Goal: Task Accomplishment & Management: Complete application form

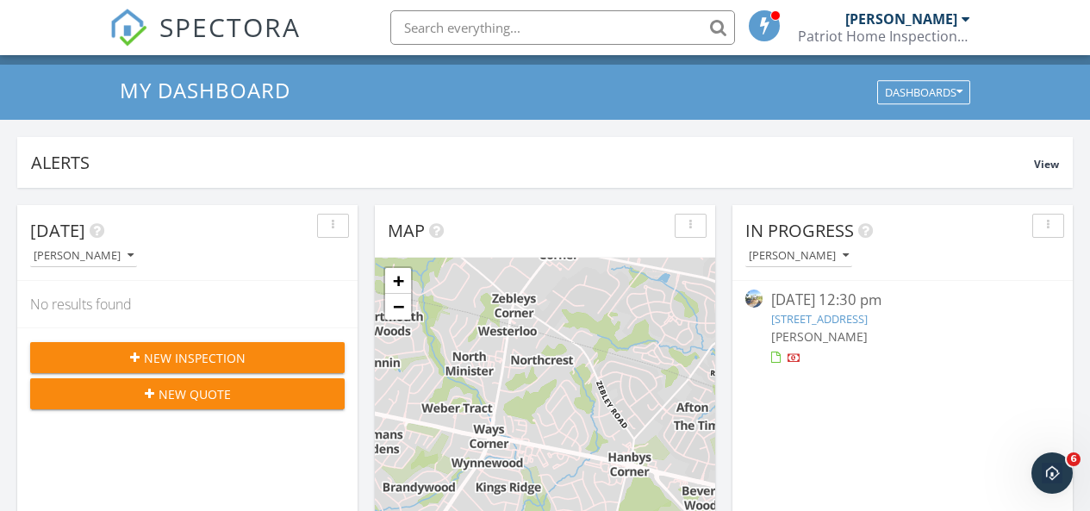
scroll to position [172, 0]
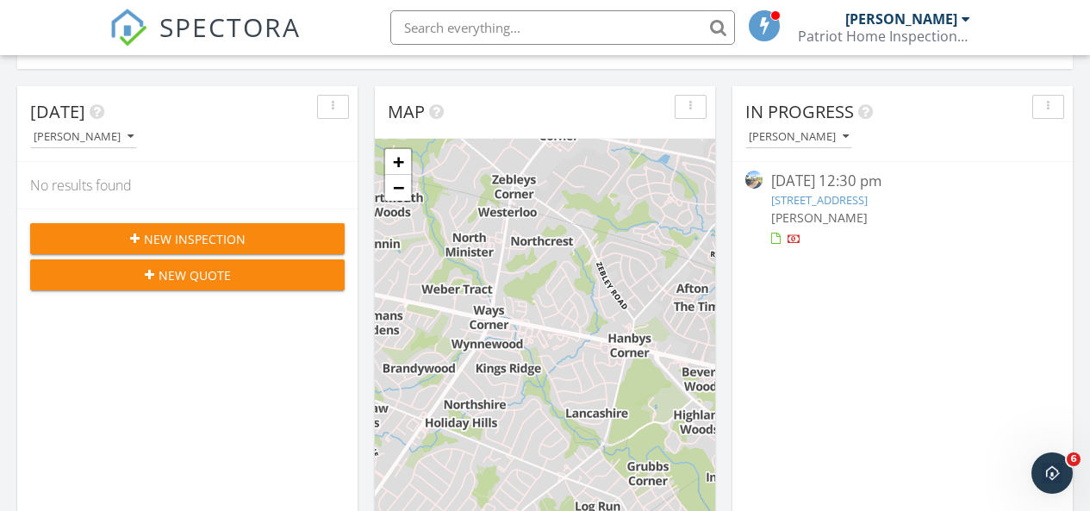
click at [155, 240] on span "New Inspection" at bounding box center [195, 239] width 102 height 18
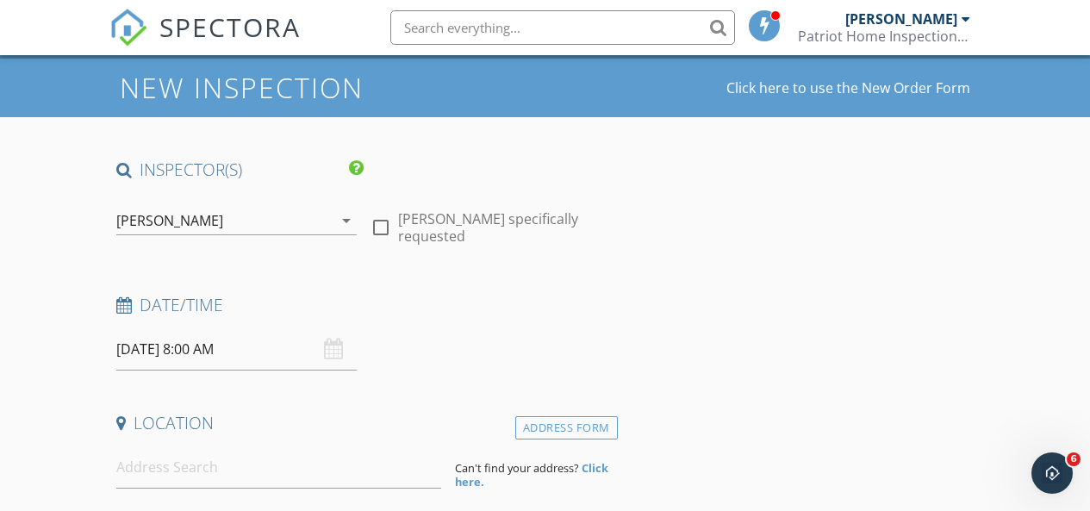
scroll to position [172, 0]
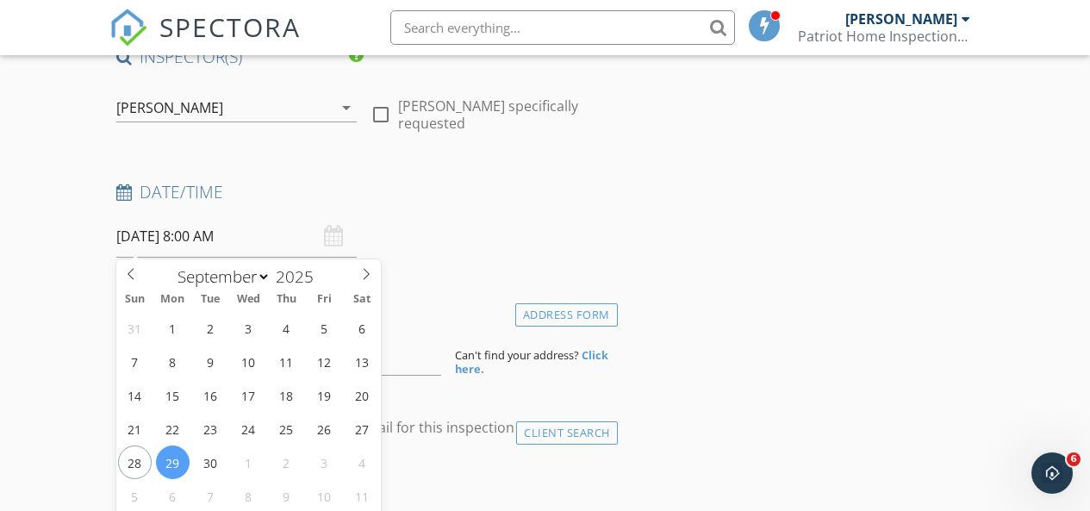
click at [218, 228] on input "[DATE] 8:00 AM" at bounding box center [236, 236] width 240 height 42
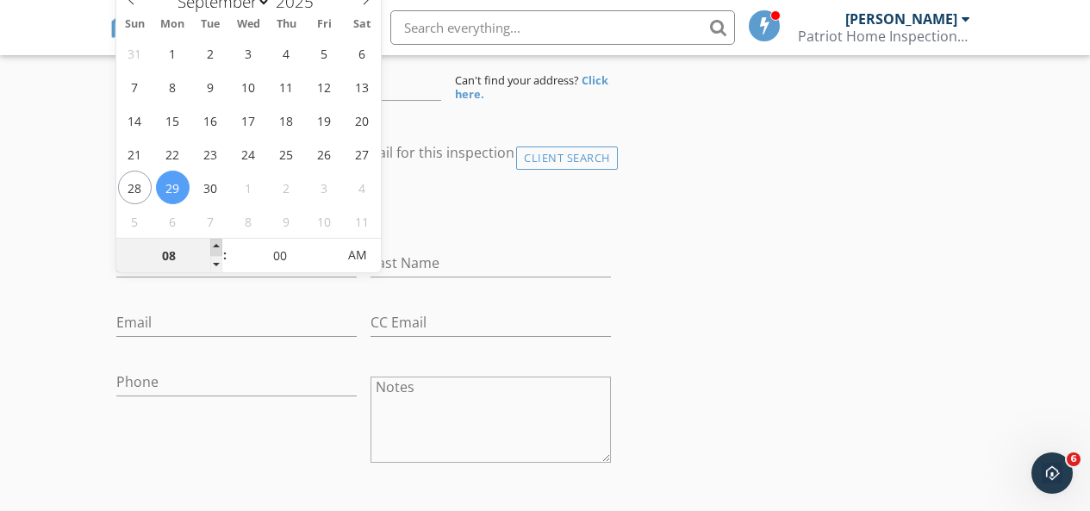
type input "09"
type input "[DATE] 9:00 AM"
click at [215, 246] on span at bounding box center [216, 247] width 12 height 17
type input "05"
type input "[DATE] 9:05 AM"
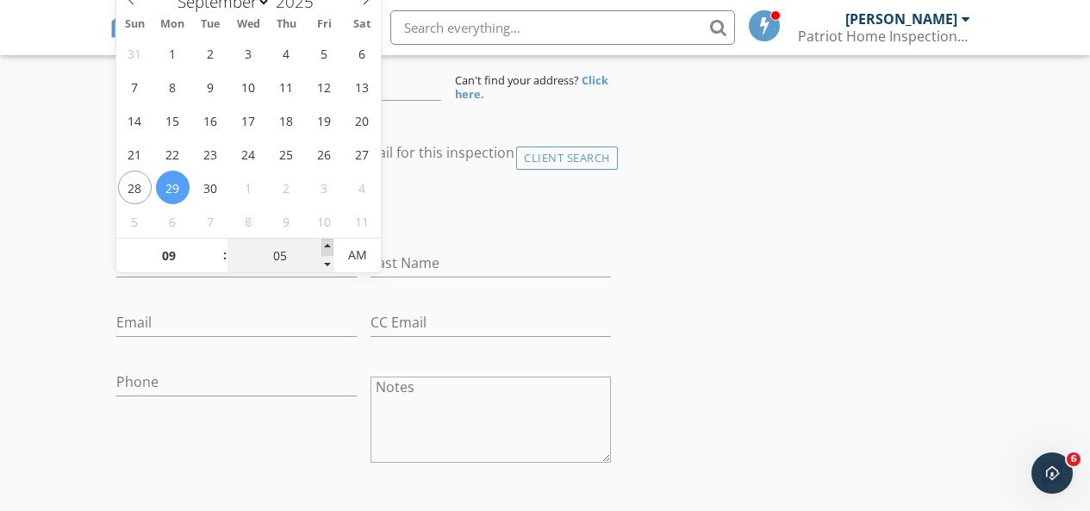
click at [329, 242] on span at bounding box center [327, 247] width 12 height 17
type input "10"
type input "[DATE] 9:10 AM"
click at [329, 242] on span at bounding box center [327, 247] width 12 height 17
type input "15"
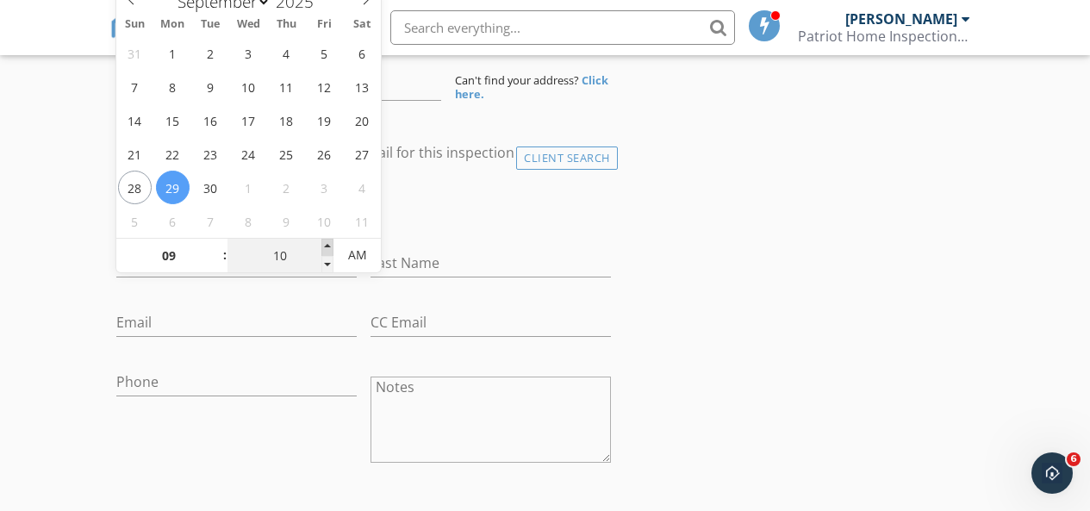
type input "[DATE] 9:15 AM"
click at [329, 242] on span at bounding box center [327, 247] width 12 height 17
type input "20"
type input "[DATE] 9:20 AM"
click at [329, 242] on span at bounding box center [327, 247] width 12 height 17
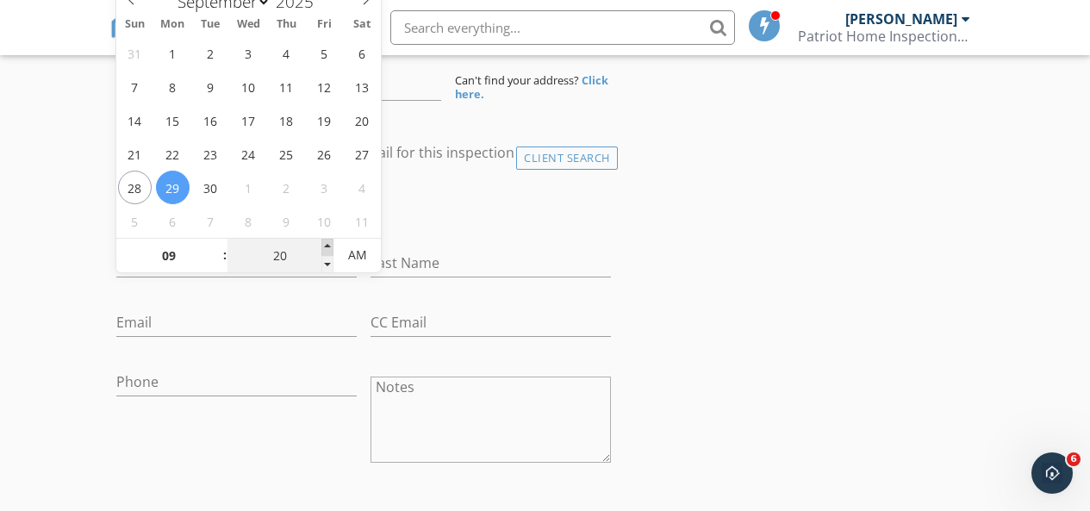
type input "25"
type input "[DATE] 9:25 AM"
click at [329, 242] on span at bounding box center [327, 247] width 12 height 17
type input "30"
type input "[DATE] 9:30 AM"
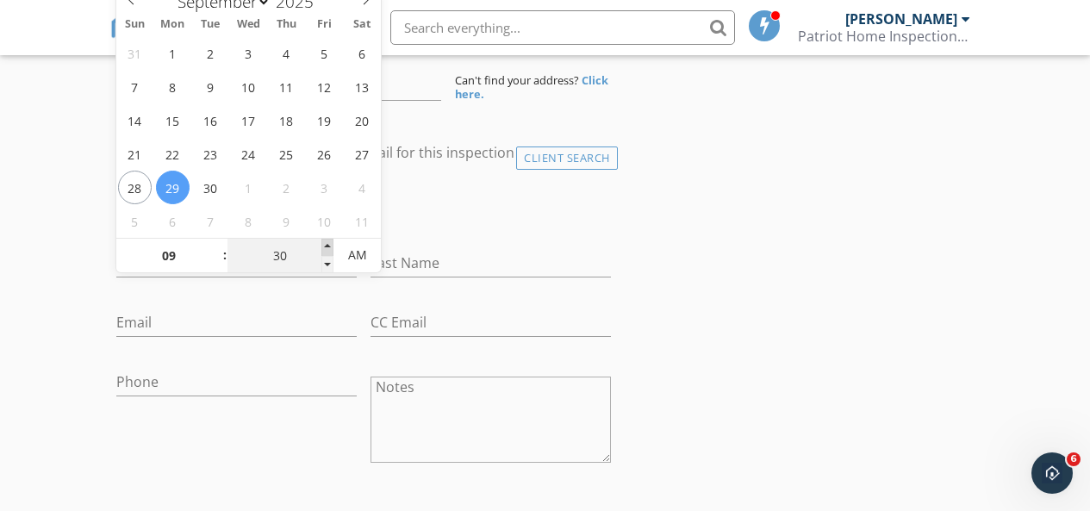
click at [329, 242] on span at bounding box center [327, 247] width 12 height 17
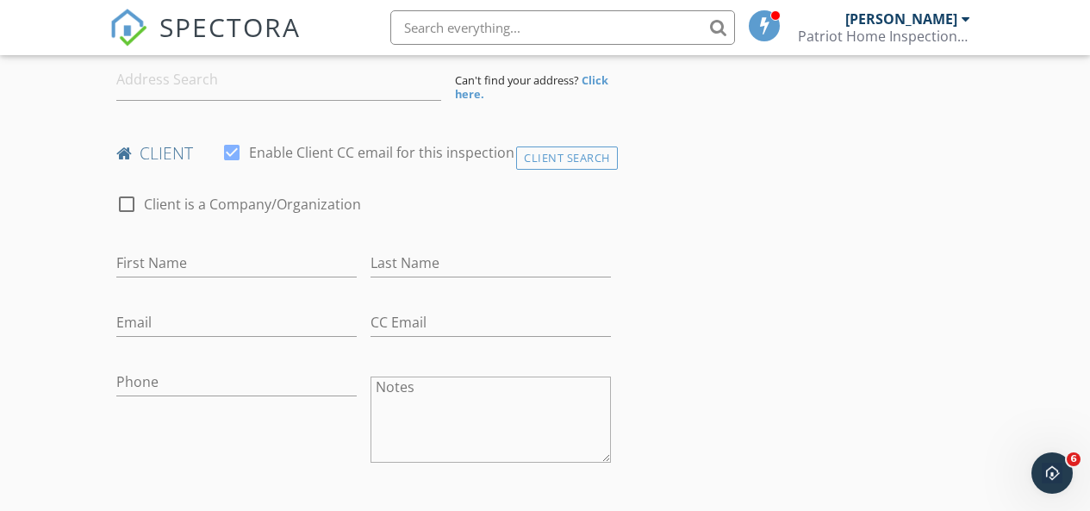
click at [423, 230] on div "check_box_outline_blank Client is a Company/Organization" at bounding box center [363, 212] width 495 height 45
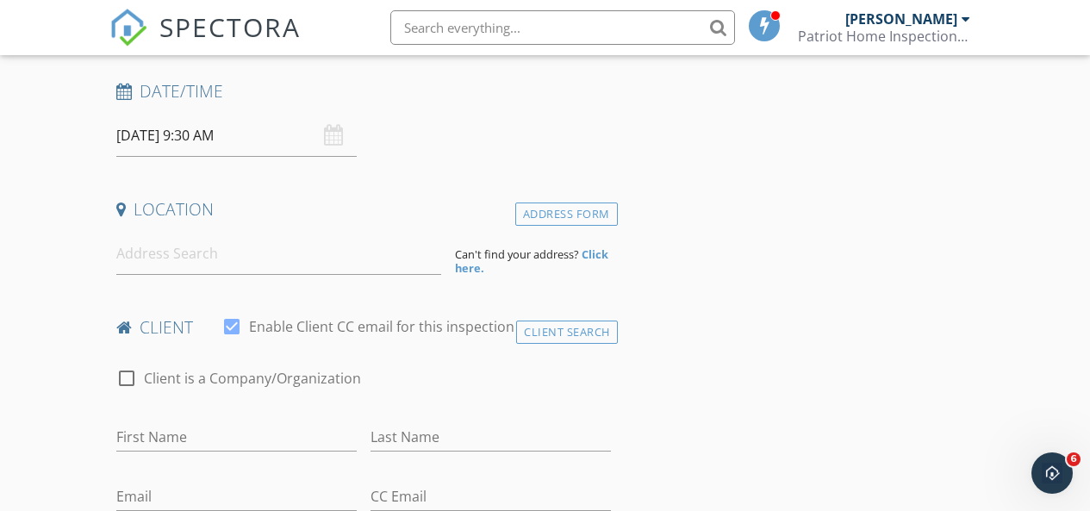
scroll to position [275, 0]
click at [209, 254] on input at bounding box center [279, 252] width 326 height 42
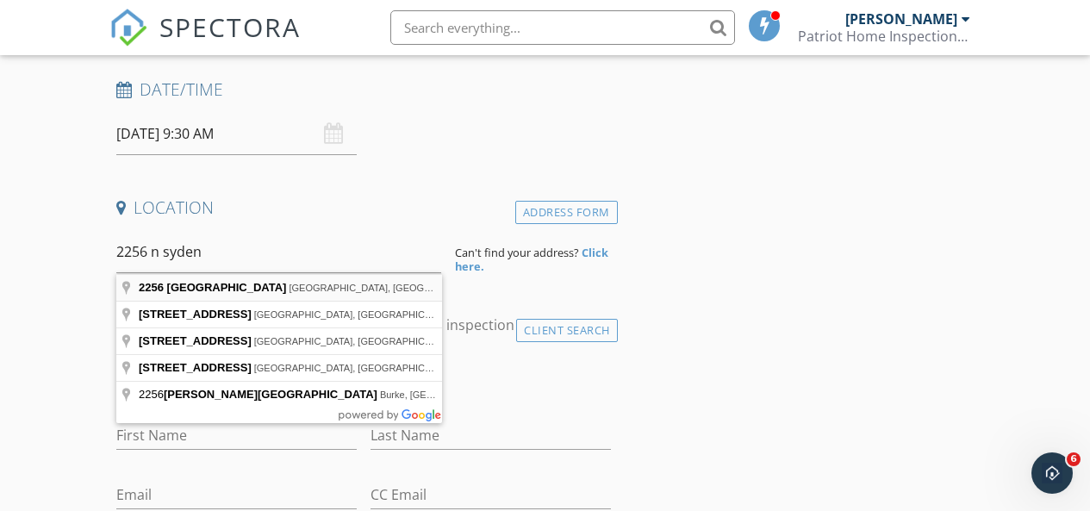
type input "[STREET_ADDRESS]"
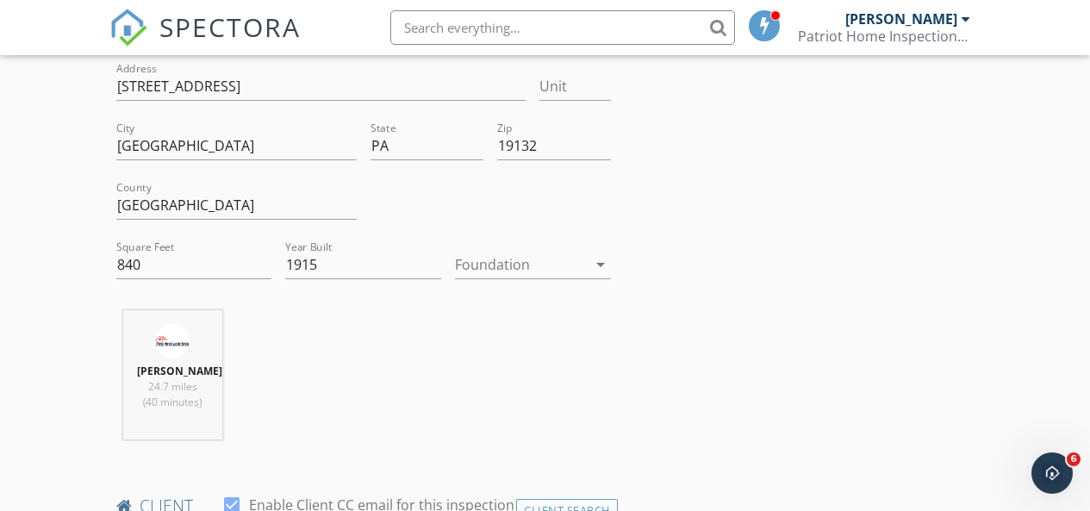
scroll to position [533, 0]
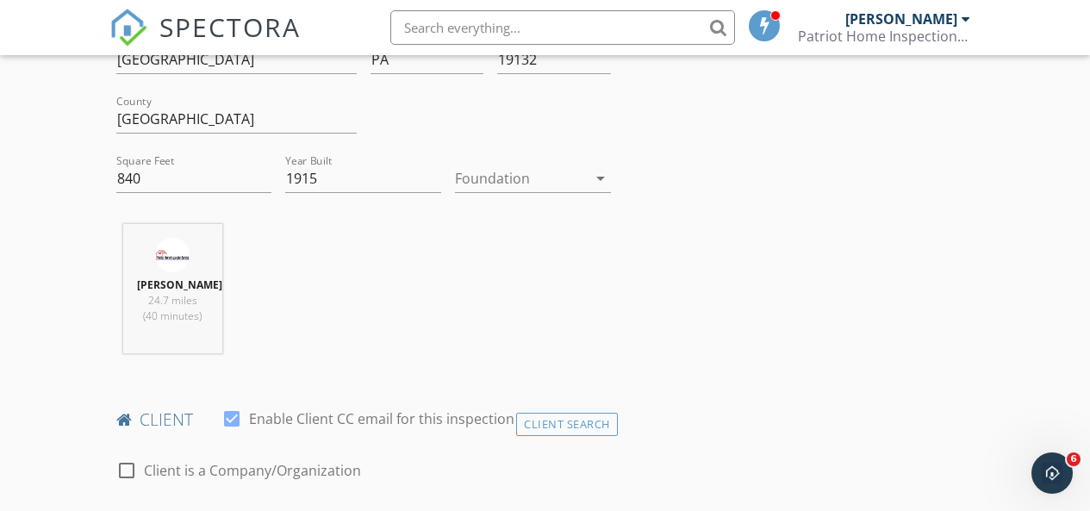
click at [572, 166] on div at bounding box center [521, 179] width 132 height 28
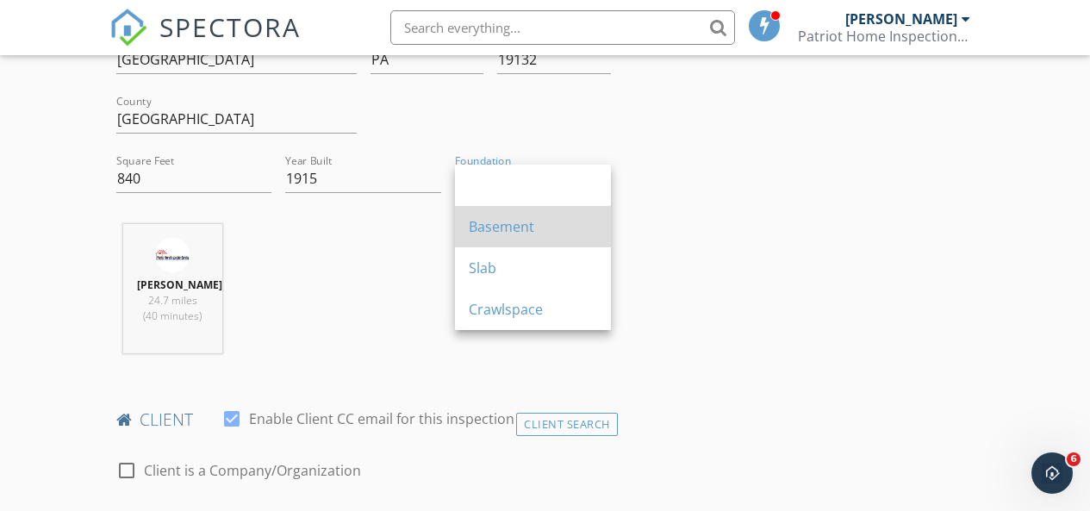
click at [532, 229] on div "Basement" at bounding box center [533, 226] width 128 height 21
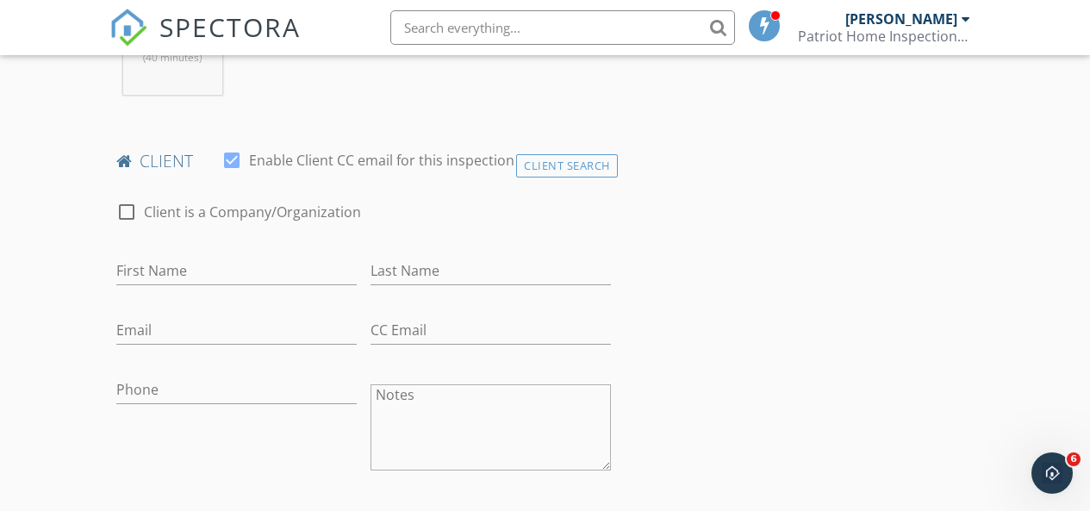
scroll to position [878, 0]
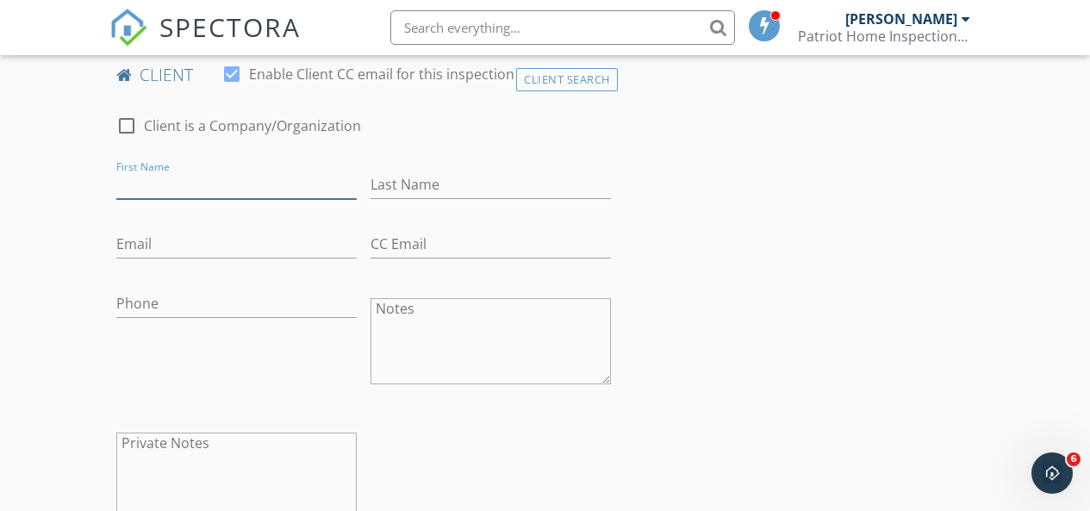
click at [203, 199] on input "First Name" at bounding box center [236, 185] width 240 height 28
type input "Koba"
click at [397, 199] on input "Last Name" at bounding box center [491, 185] width 240 height 28
type input "Tirkia"
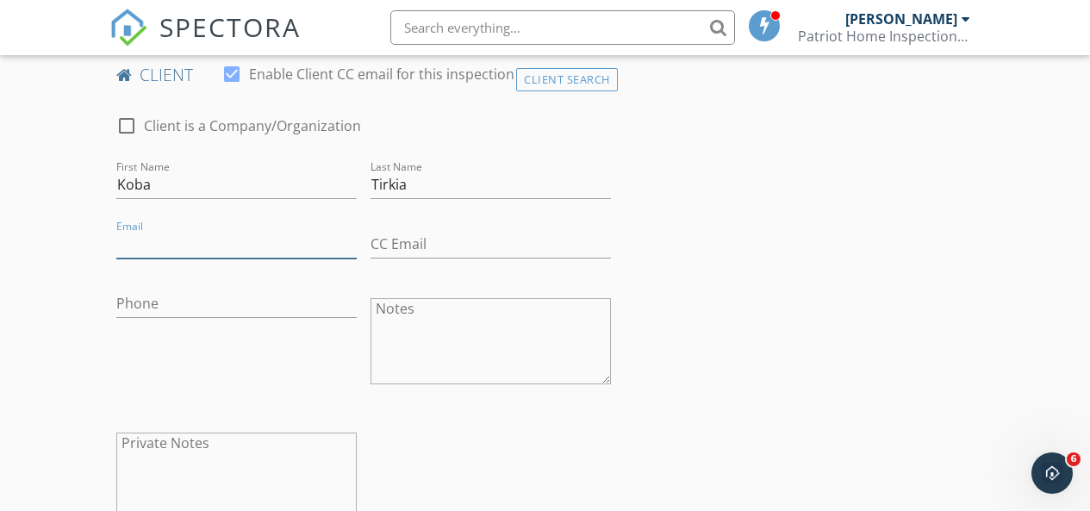
click at [284, 253] on input "Email" at bounding box center [236, 244] width 240 height 28
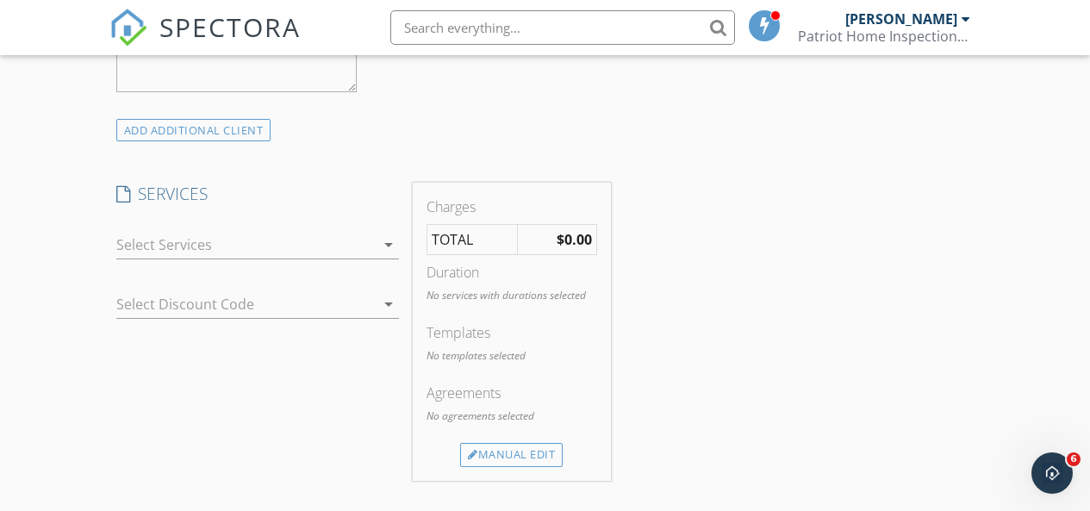
click at [333, 259] on div at bounding box center [245, 245] width 259 height 28
click at [333, 263] on div "Residential Inspection" at bounding box center [271, 251] width 227 height 34
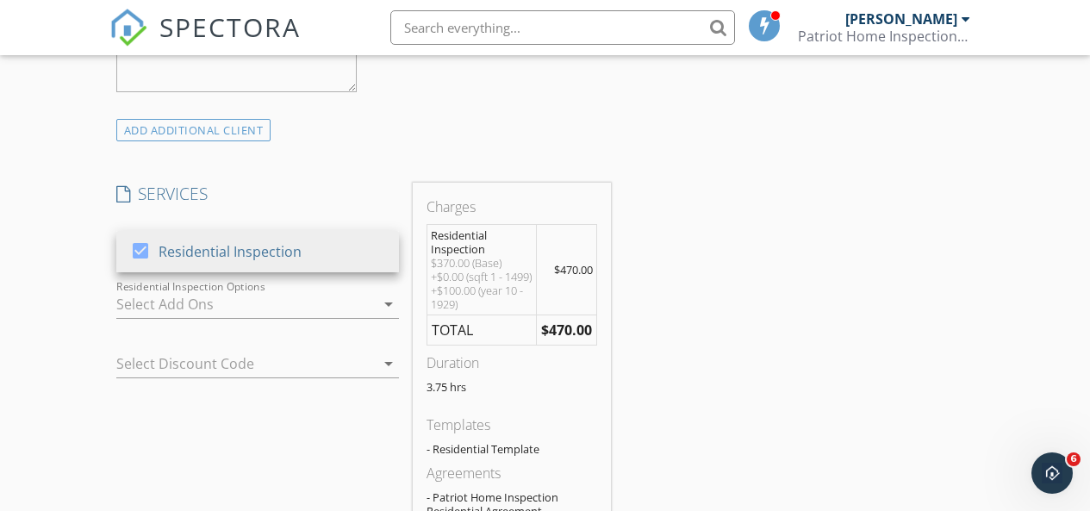
scroll to position [1395, 0]
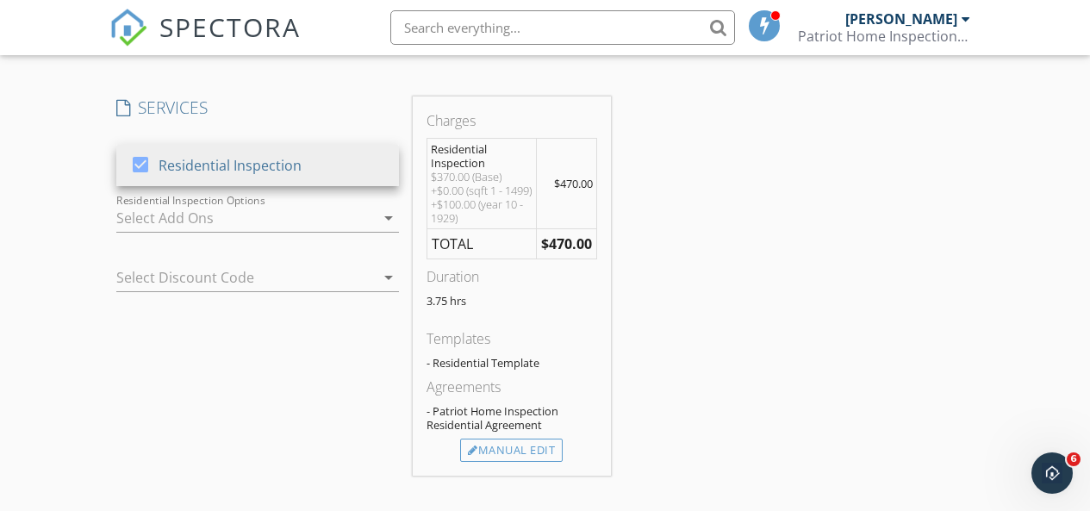
click at [279, 228] on div at bounding box center [245, 218] width 259 height 28
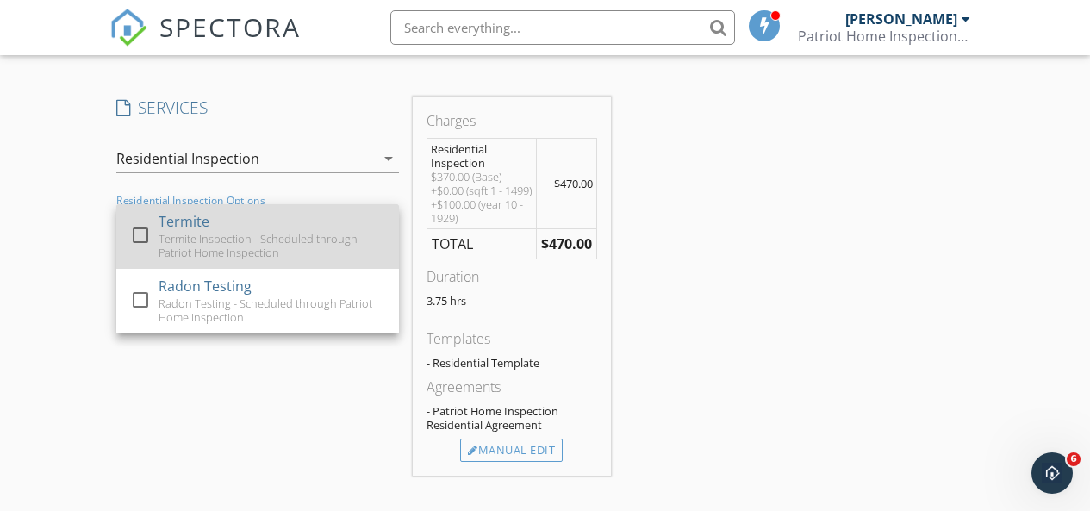
click at [292, 246] on div "Termite Inspection - Scheduled through Patriot Home Inspection" at bounding box center [271, 246] width 227 height 28
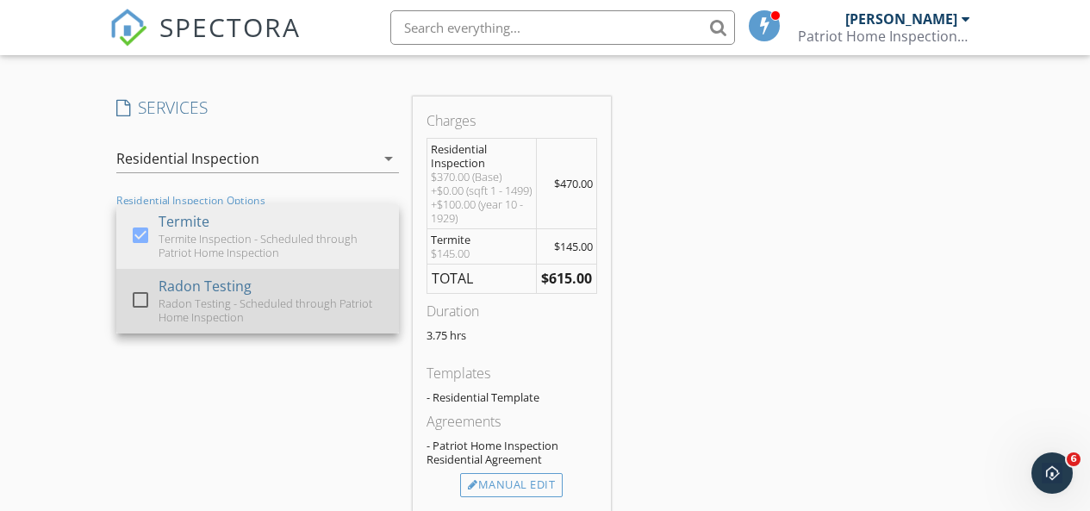
click at [223, 296] on div "Radon Testing" at bounding box center [204, 286] width 93 height 21
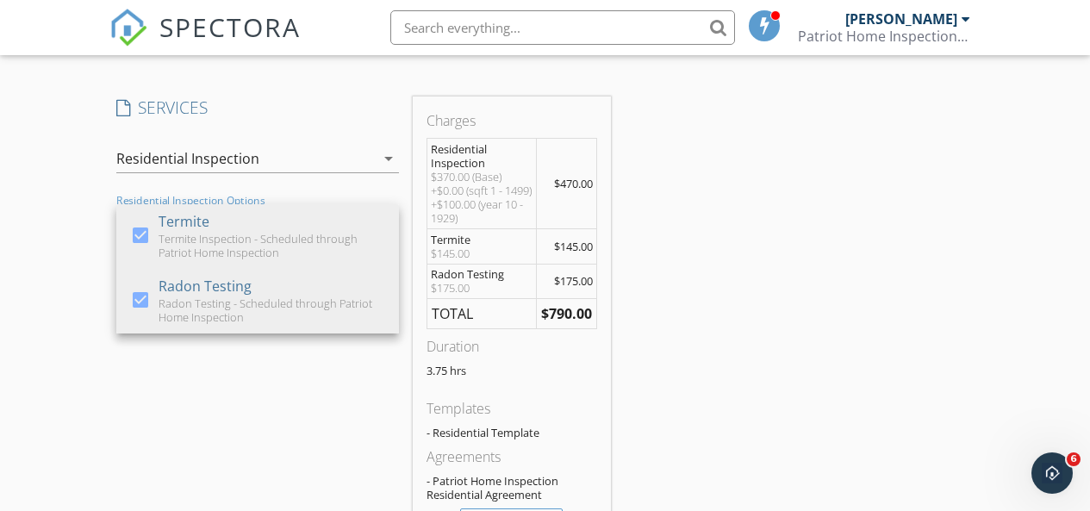
click at [801, 306] on div "INSPECTOR(S) check_box [PERSON_NAME] PRIMARY [PERSON_NAME] arrow_drop_down chec…" at bounding box center [545, 313] width 872 height 2981
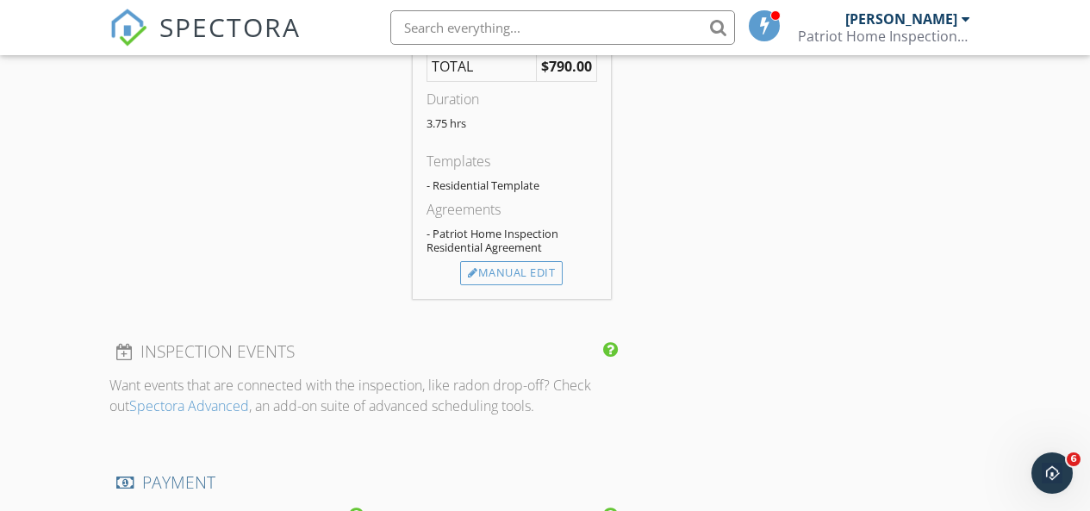
scroll to position [1654, 0]
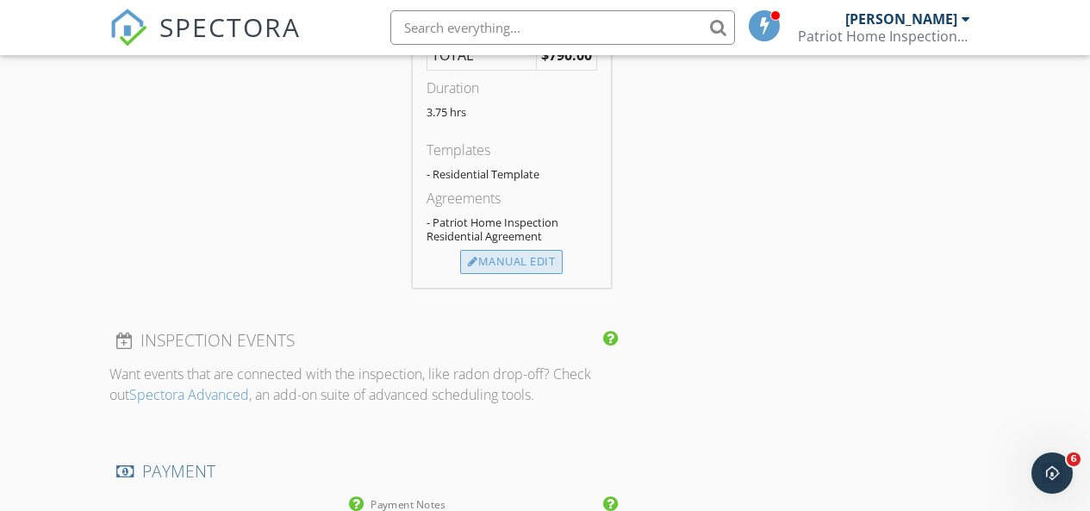
click at [540, 274] on div "Manual Edit" at bounding box center [511, 262] width 103 height 24
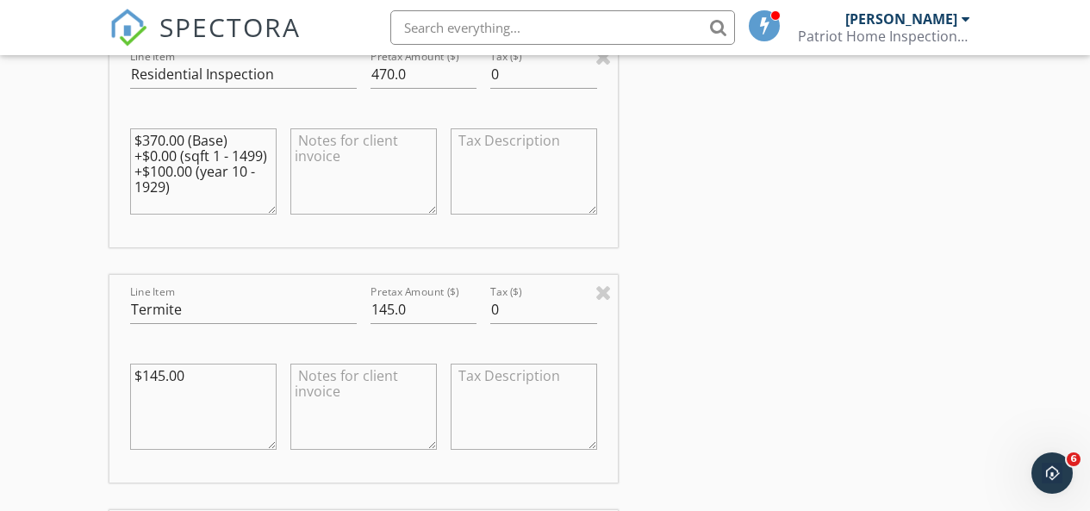
scroll to position [1568, 0]
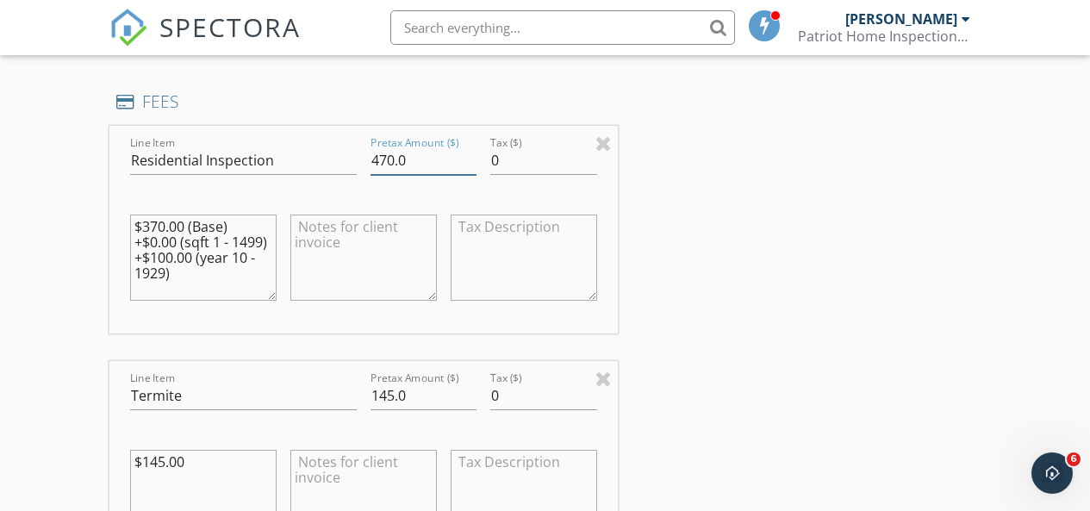
click at [385, 162] on input "470.0" at bounding box center [424, 161] width 107 height 28
click at [744, 159] on div "INSPECTOR(S) check_box [PERSON_NAME] PRIMARY [PERSON_NAME] arrow_drop_down chec…" at bounding box center [545, 410] width 872 height 3520
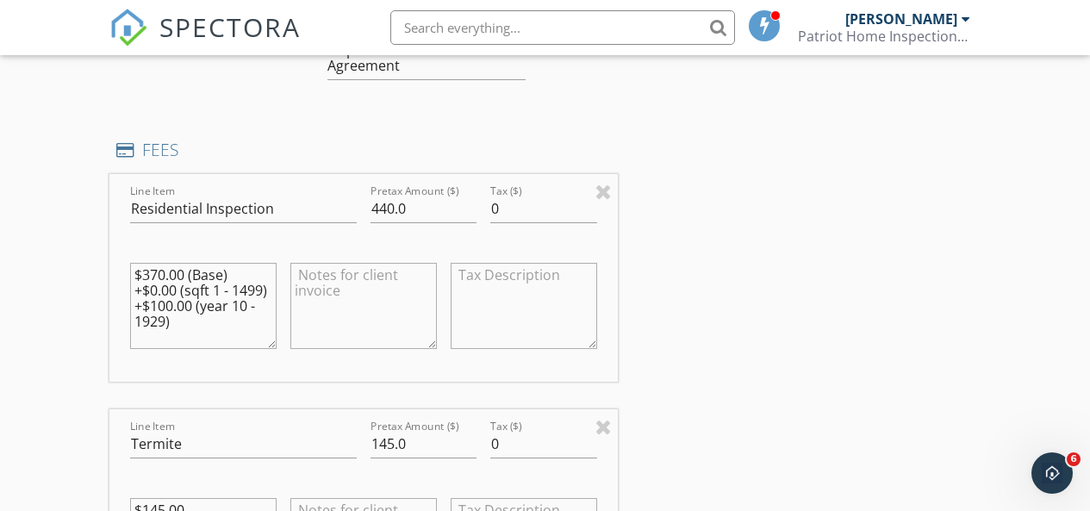
scroll to position [1482, 0]
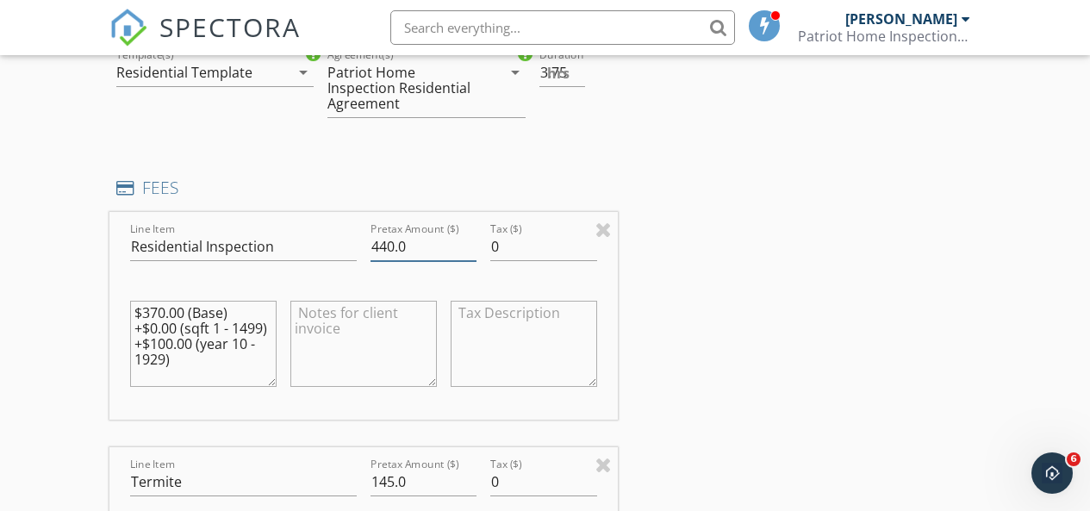
click at [388, 246] on input "440.0" at bounding box center [424, 247] width 107 height 28
type input "430.0"
click at [702, 209] on div "INSPECTOR(S) check_box [PERSON_NAME] PRIMARY [PERSON_NAME] arrow_drop_down chec…" at bounding box center [545, 497] width 872 height 3520
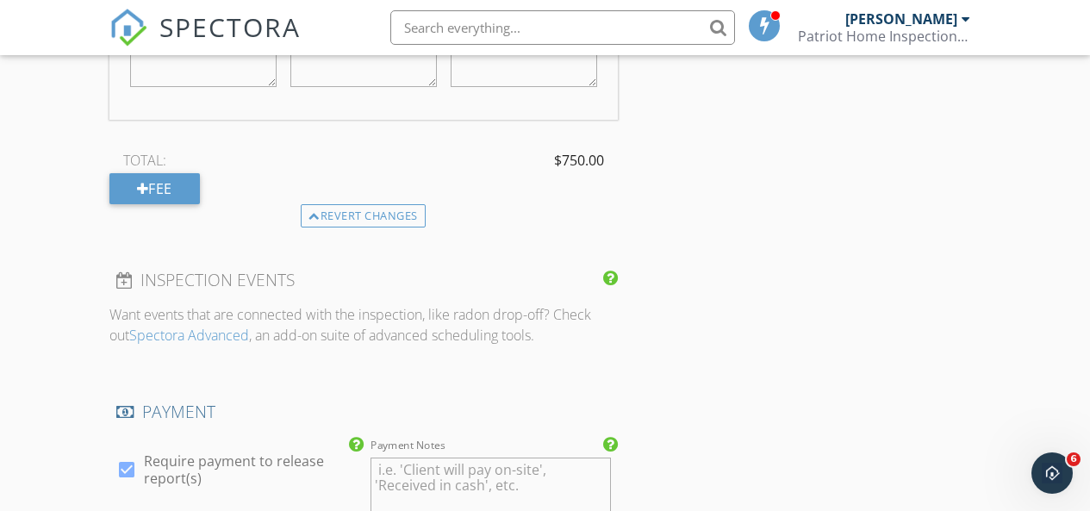
scroll to position [2257, 0]
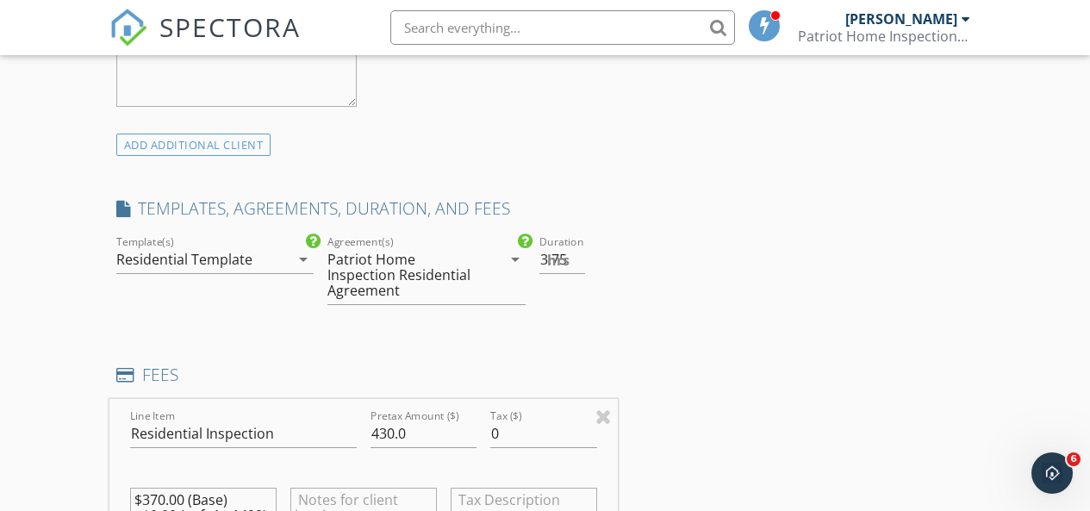
scroll to position [1309, 0]
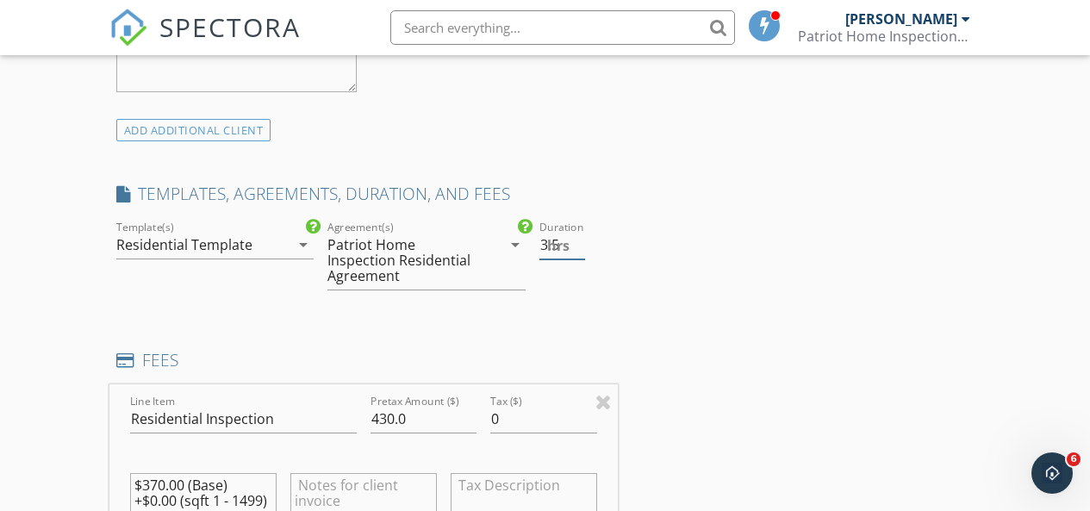
click at [577, 259] on input "3.5" at bounding box center [562, 245] width 45 height 28
click at [577, 259] on input "3" at bounding box center [562, 245] width 45 height 28
click at [577, 259] on input "2.5" at bounding box center [562, 245] width 45 height 28
click at [577, 259] on input "2" at bounding box center [562, 245] width 45 height 28
type input "2.5"
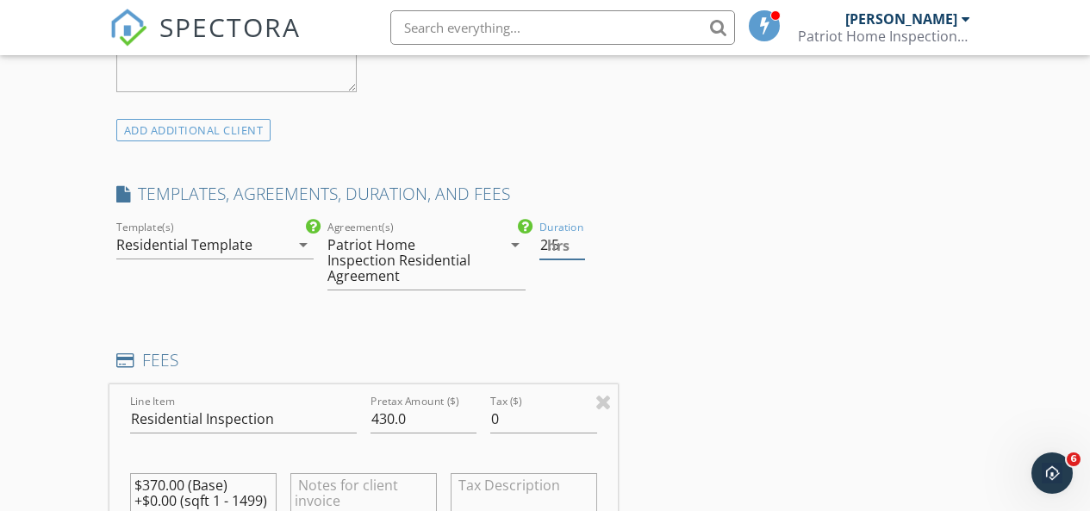
click at [577, 254] on input "2.5" at bounding box center [562, 245] width 45 height 28
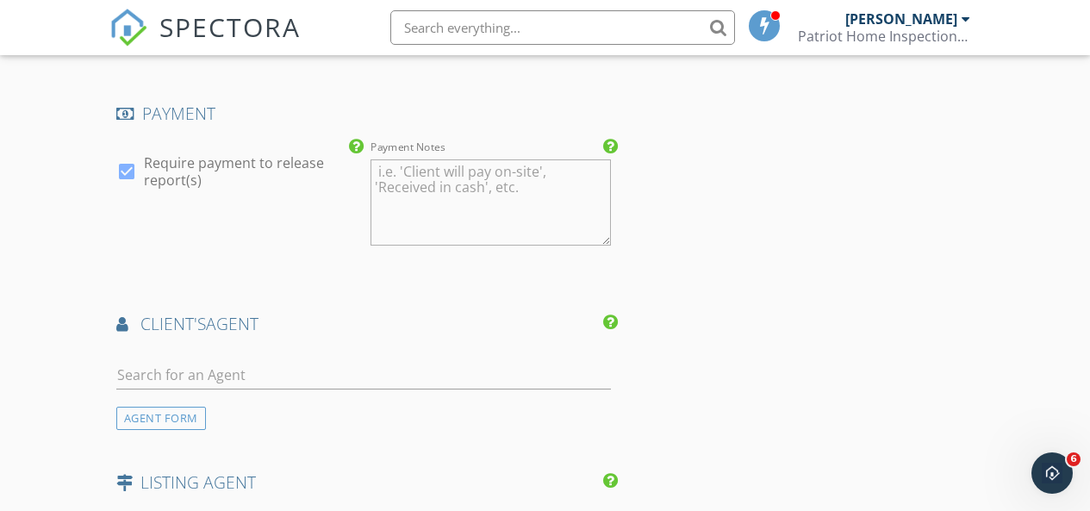
scroll to position [2602, 0]
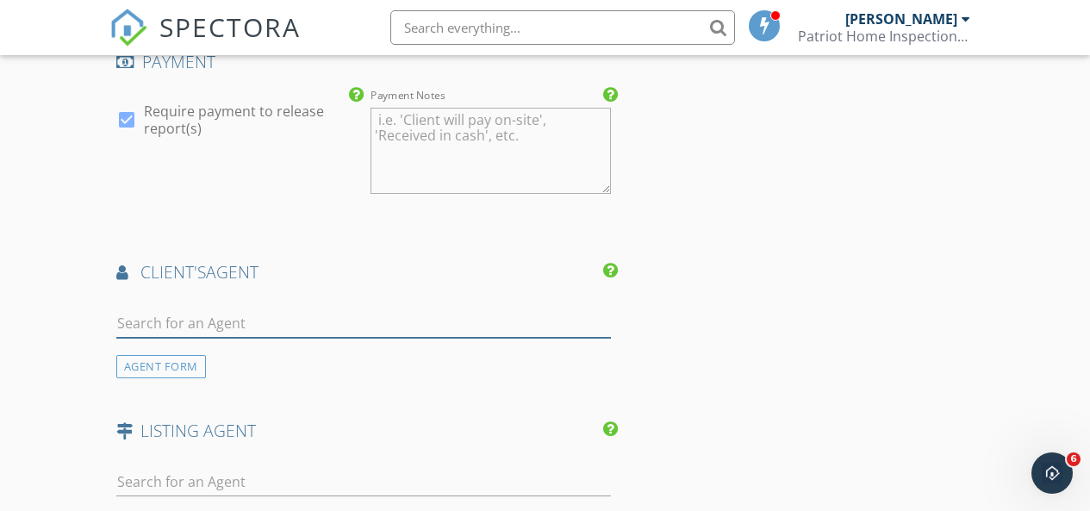
click at [239, 324] on input "text" at bounding box center [363, 323] width 495 height 28
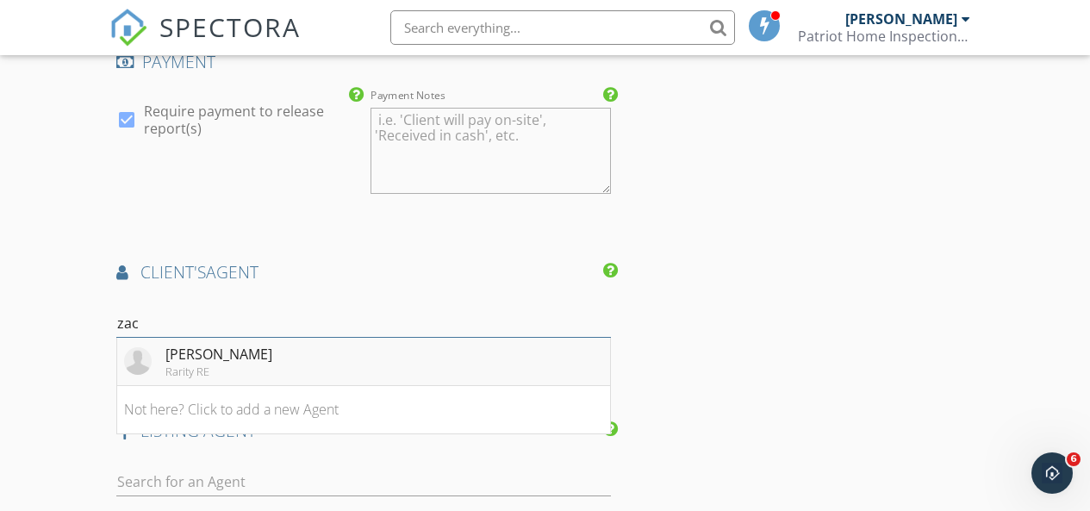
type input "zac"
click at [178, 358] on div "[PERSON_NAME]" at bounding box center [218, 354] width 107 height 21
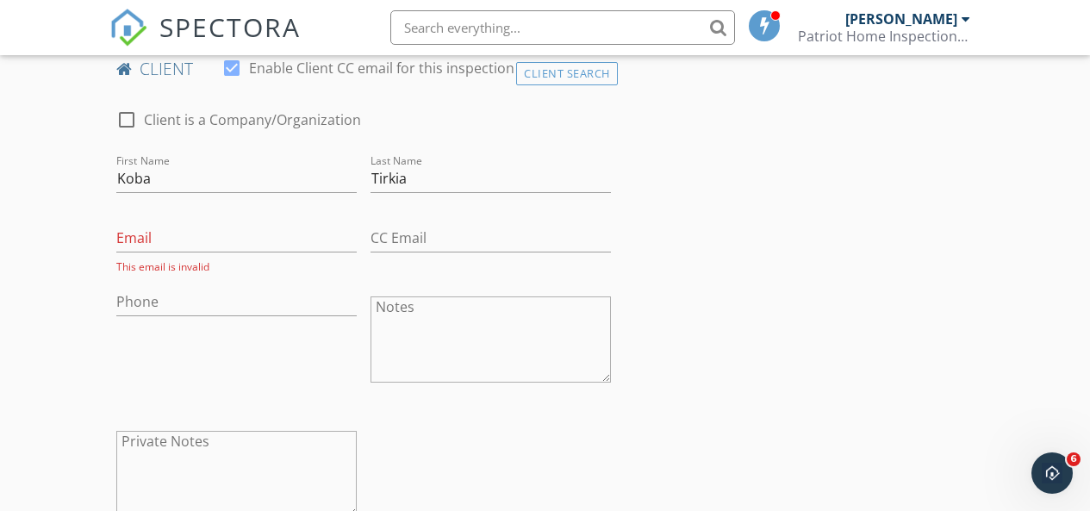
scroll to position [792, 0]
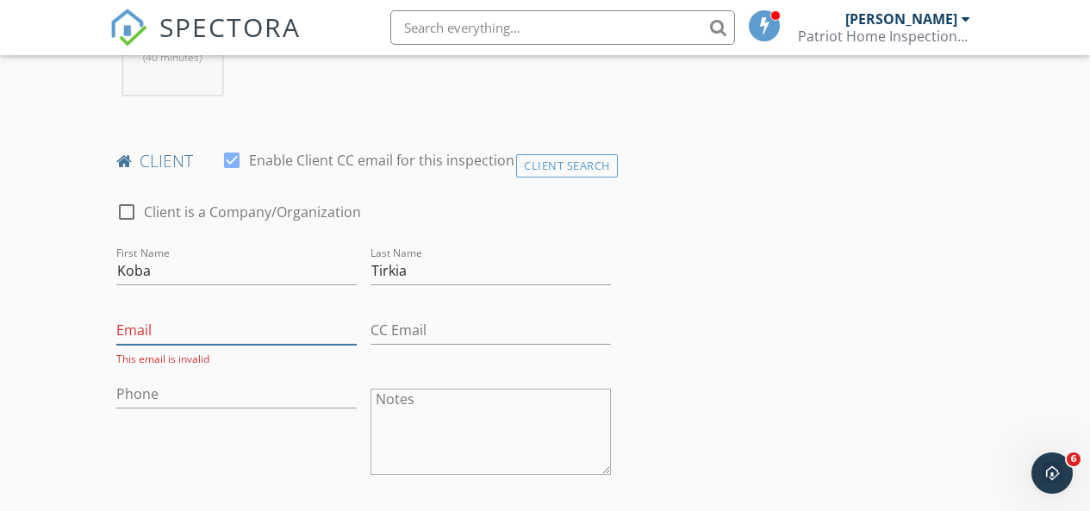
click at [207, 344] on input "Email" at bounding box center [236, 330] width 240 height 28
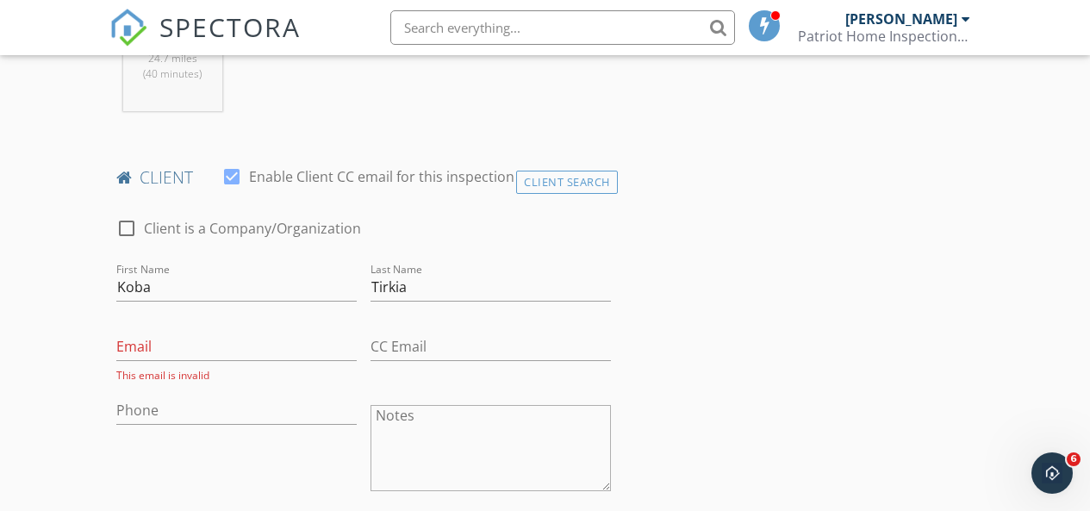
scroll to position [862, 0]
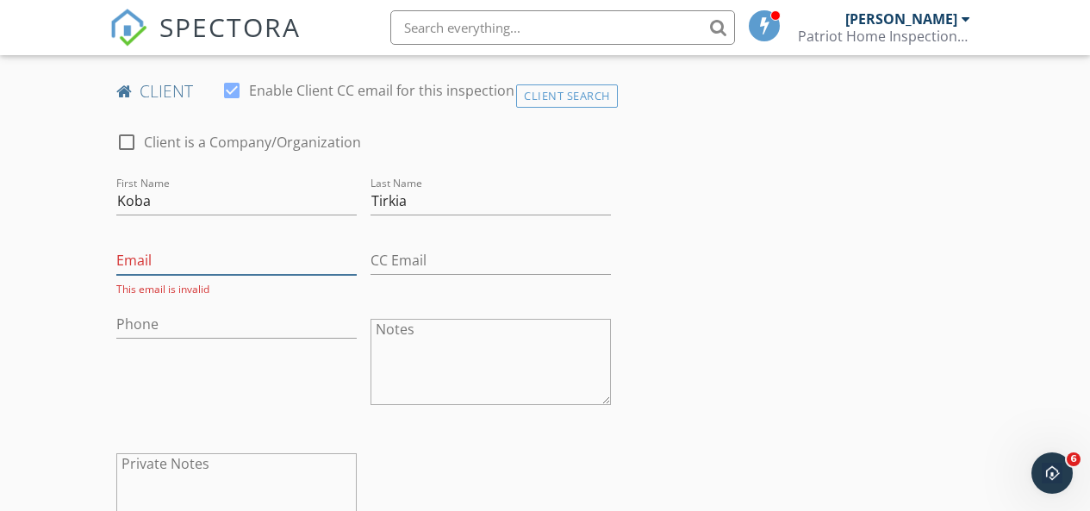
click at [163, 275] on input "Email" at bounding box center [236, 260] width 240 height 28
type input "[EMAIL_ADDRESS][DOMAIN_NAME]"
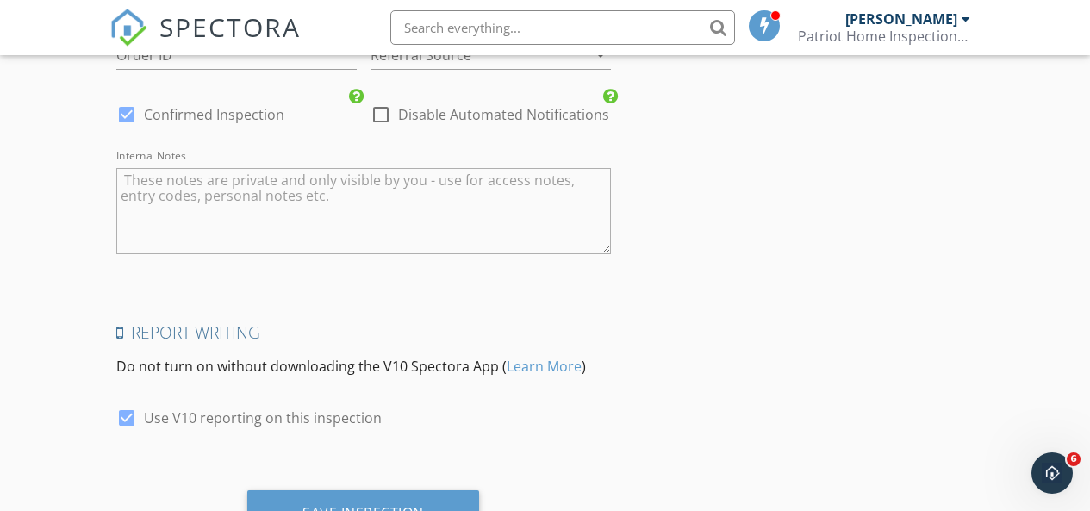
scroll to position [3656, 0]
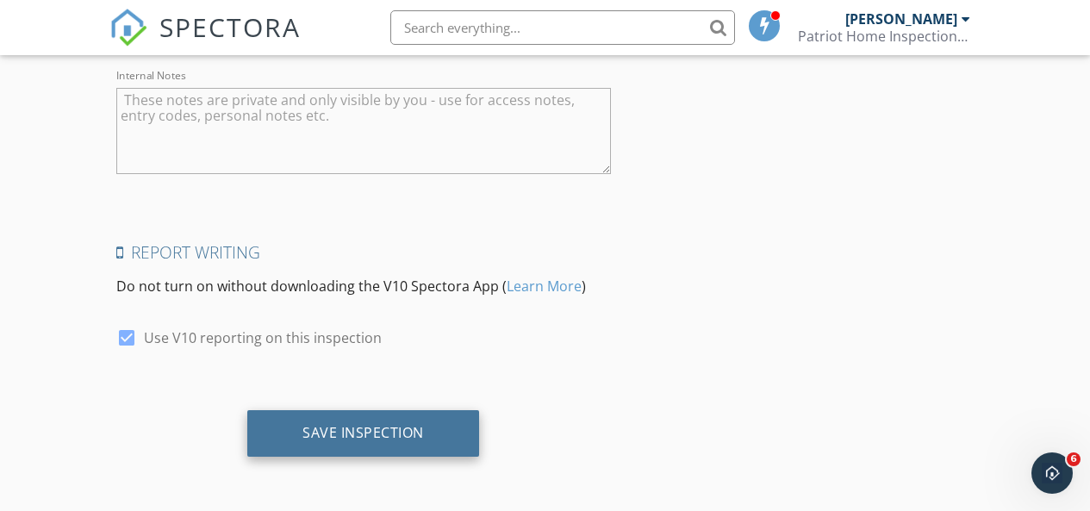
click at [373, 439] on div "Save Inspection" at bounding box center [364, 432] width 122 height 17
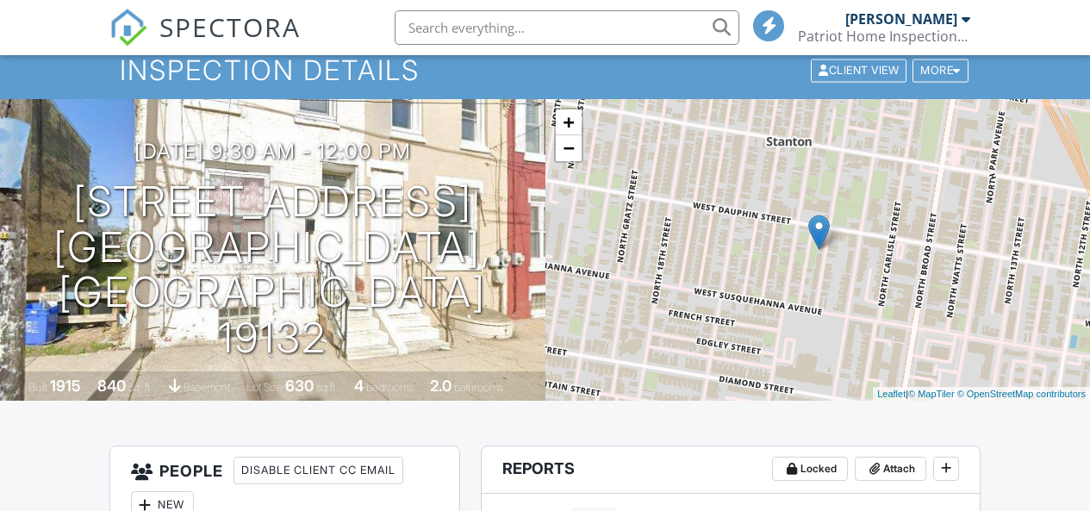
scroll to position [86, 0]
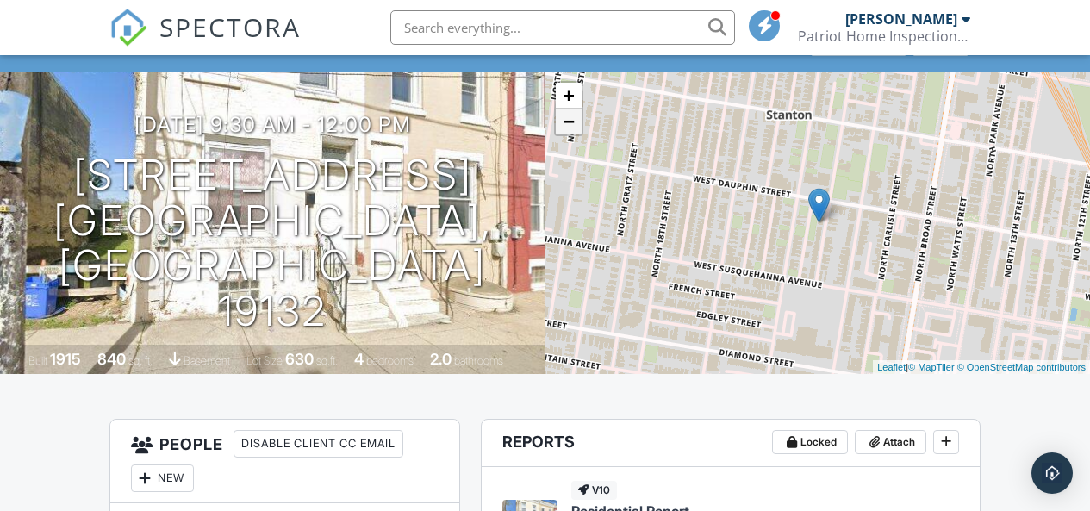
click at [573, 134] on link "−" at bounding box center [569, 122] width 26 height 26
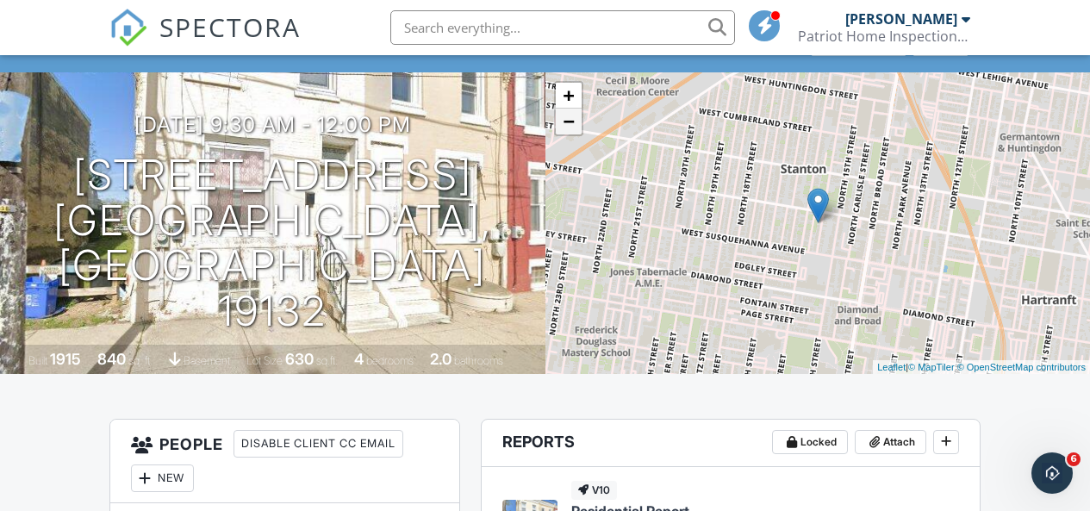
scroll to position [0, 0]
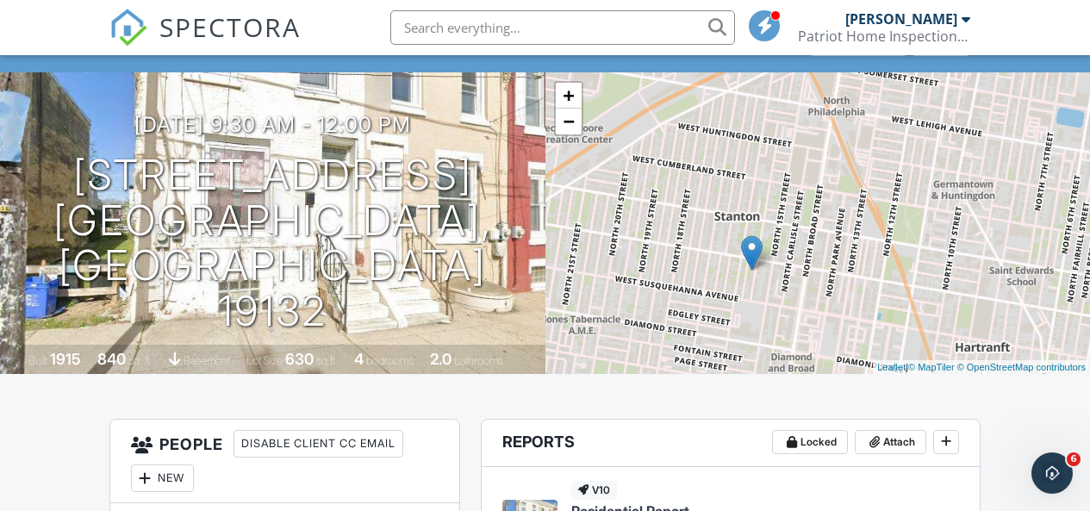
drag, startPoint x: 824, startPoint y: 315, endPoint x: 757, endPoint y: 359, distance: 80.3
click at [757, 359] on div "+ − Leaflet | © MapTiler © OpenStreetMap contributors" at bounding box center [819, 223] width 546 height 302
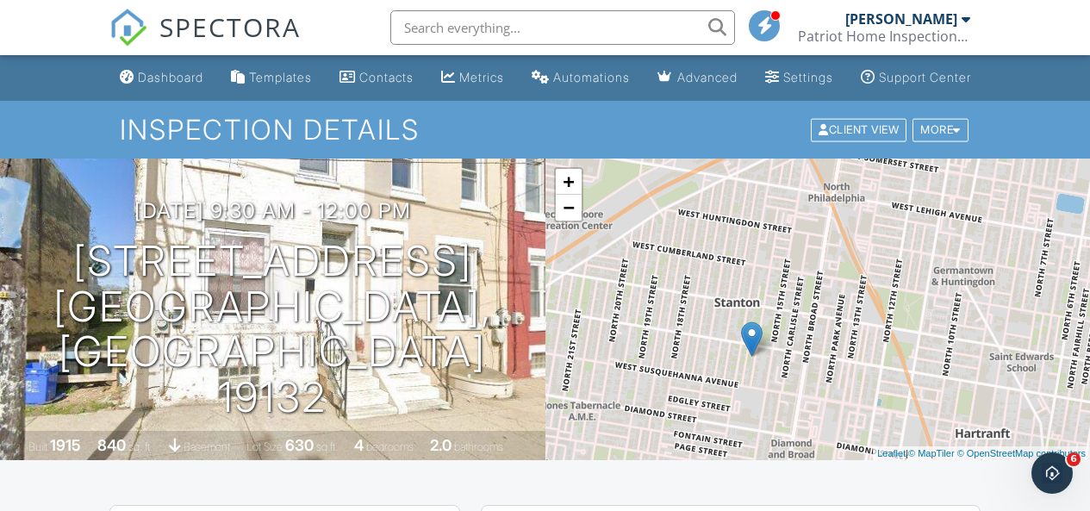
scroll to position [86, 0]
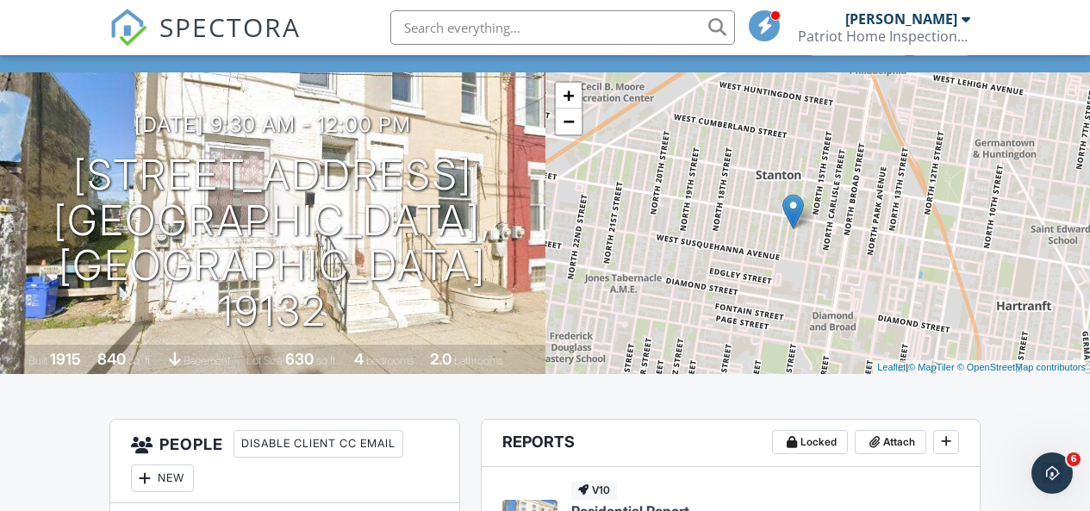
drag, startPoint x: 802, startPoint y: 296, endPoint x: 843, endPoint y: 251, distance: 61.0
click at [843, 251] on div "+ − Leaflet | © MapTiler © OpenStreetMap contributors" at bounding box center [819, 223] width 546 height 302
